Goal: Task Accomplishment & Management: Complete application form

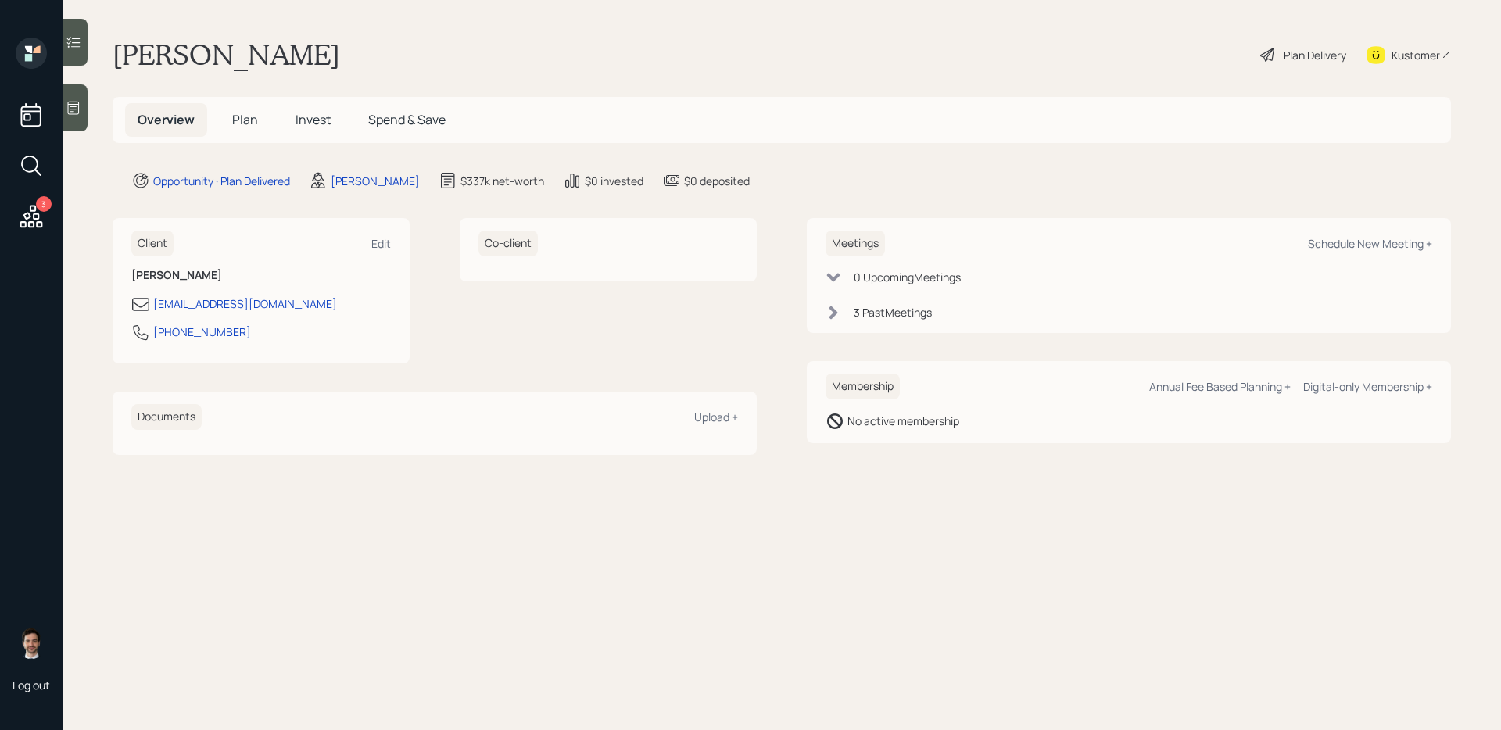
click at [249, 126] on span "Plan" at bounding box center [245, 119] width 26 height 17
